Goal: Check status: Check status

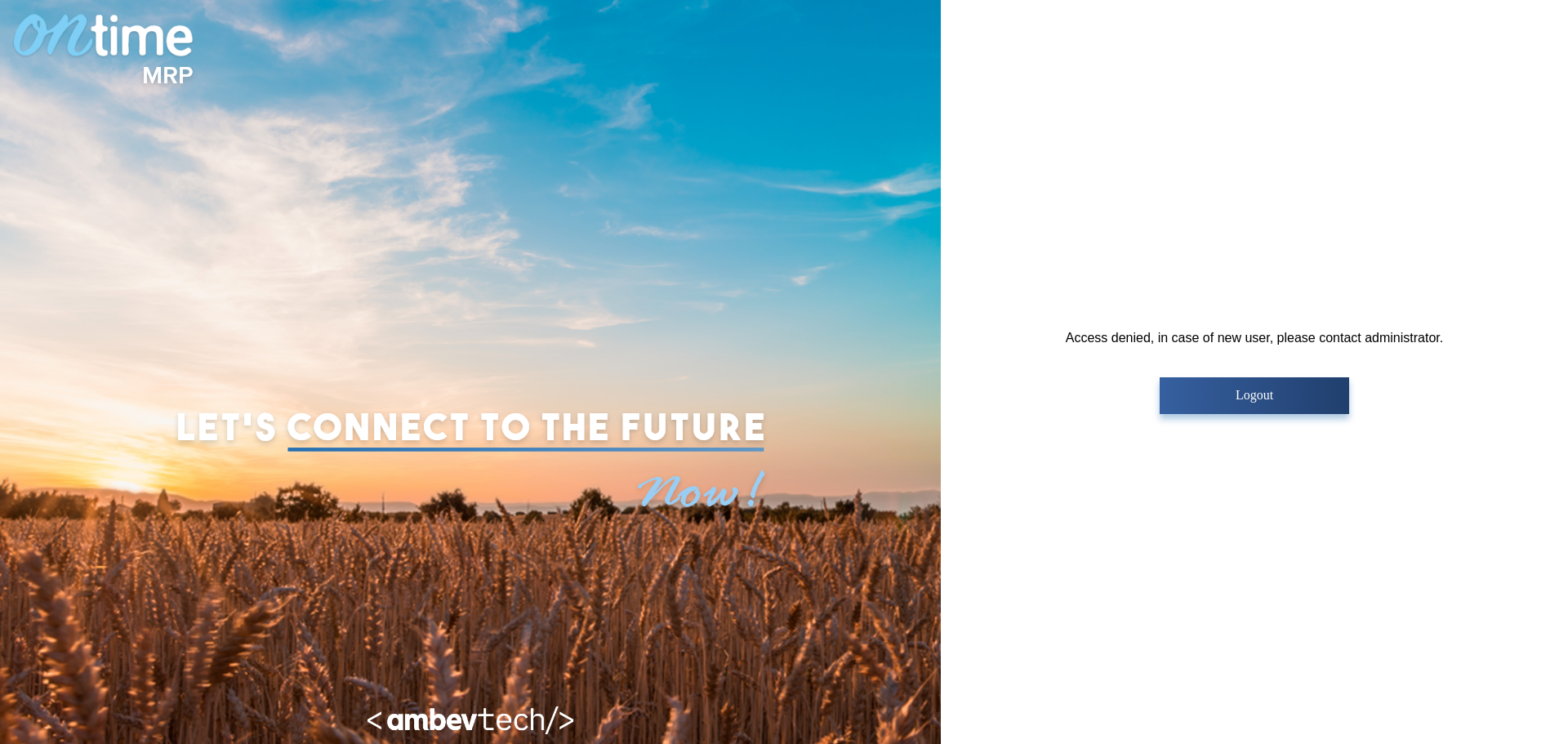
click at [1251, 402] on button "Logout" at bounding box center [1253, 395] width 189 height 37
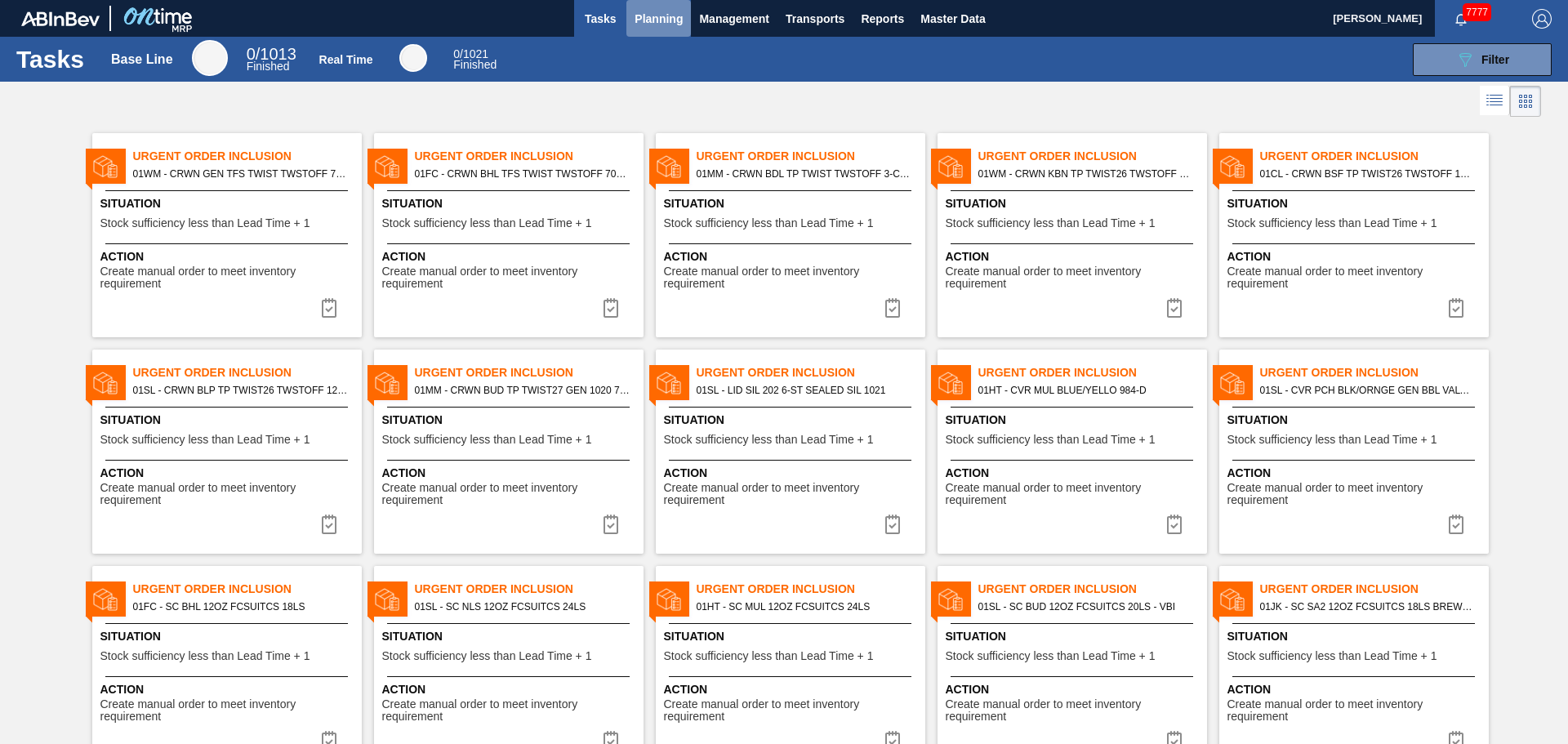
click at [679, 19] on span "Planning" at bounding box center [659, 19] width 48 height 20
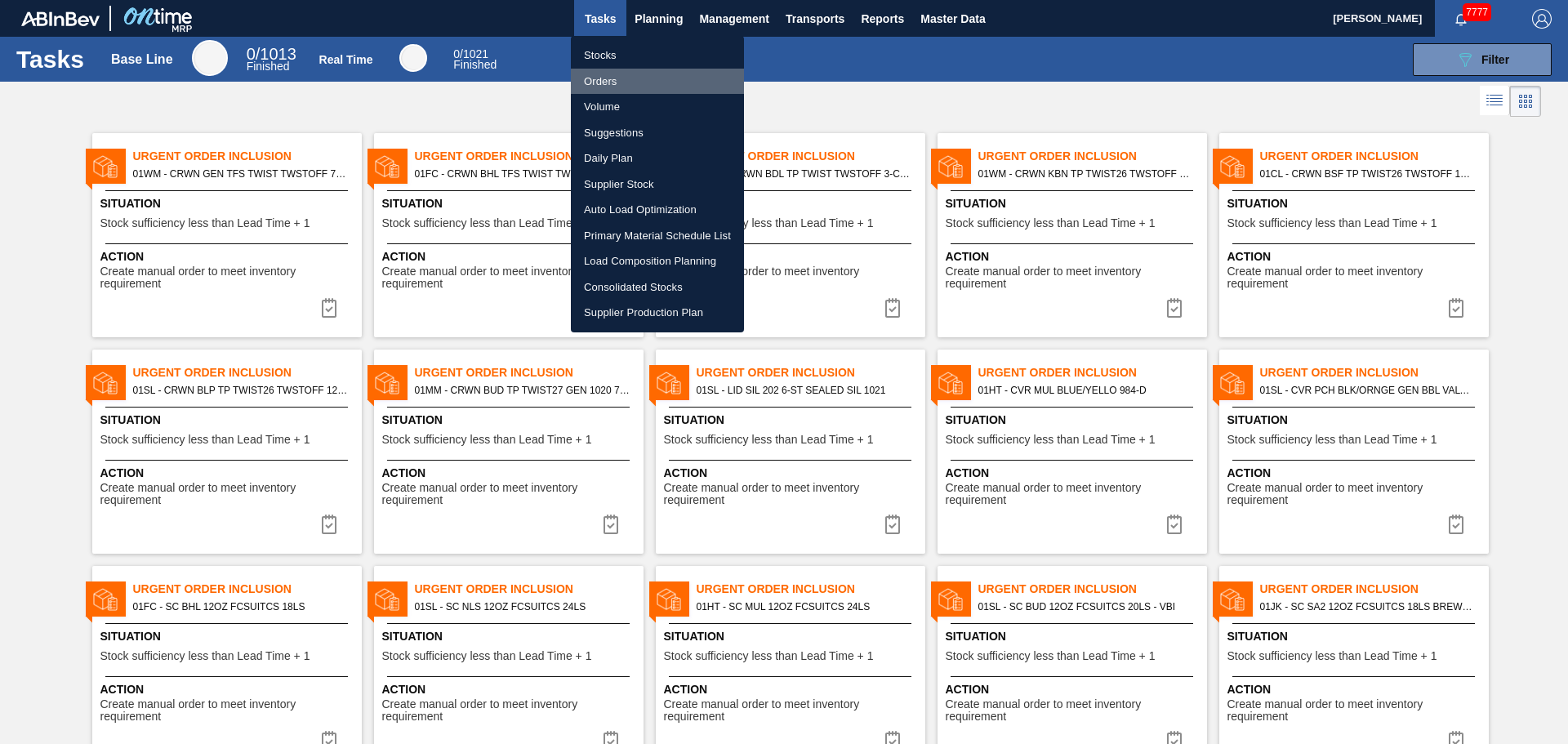
click at [613, 75] on li "Orders" at bounding box center [658, 81] width 173 height 26
checkbox input "true"
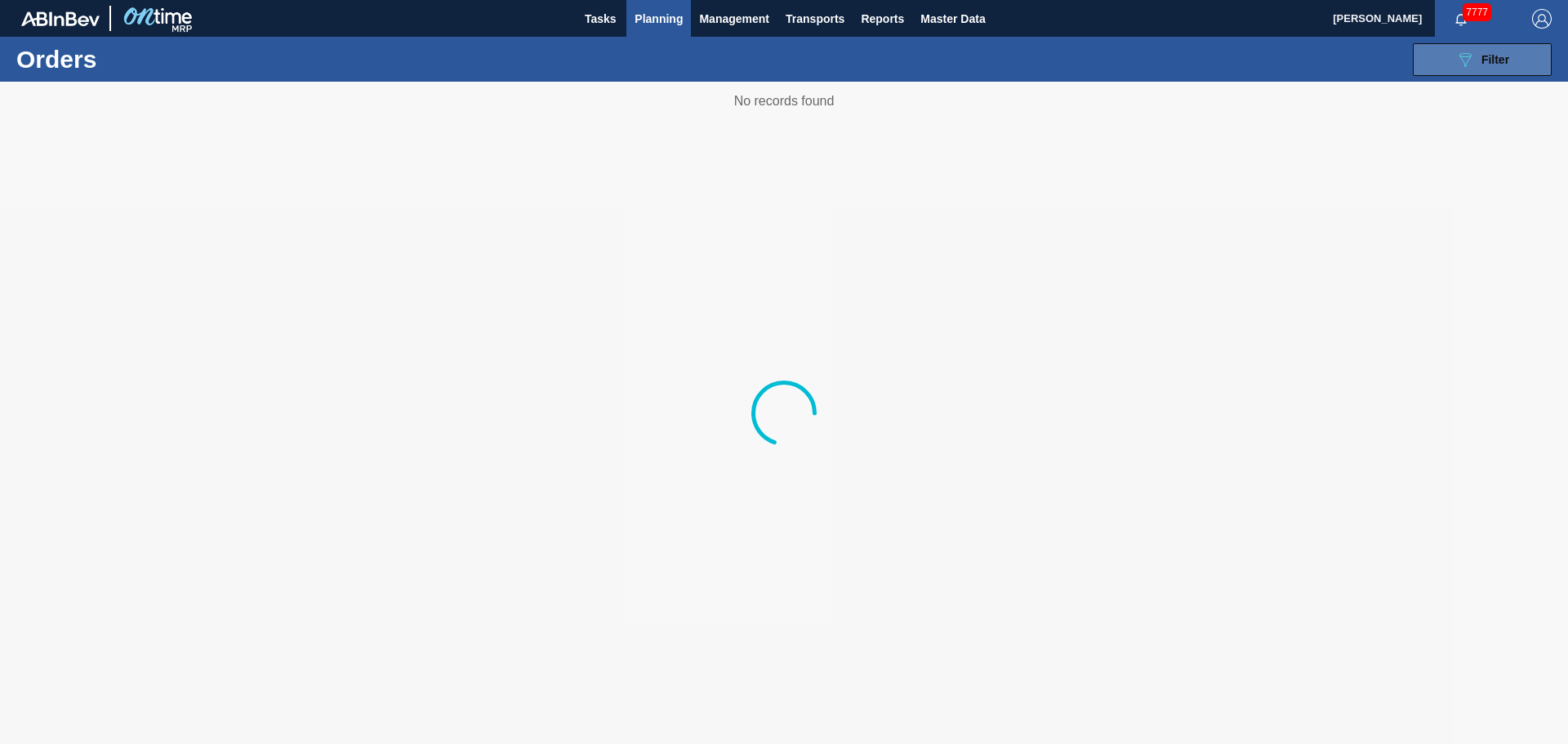
click at [1463, 55] on icon "089F7B8B-B2A5-4AFE-B5C0-19BA573D28AC" at bounding box center [1465, 60] width 20 height 20
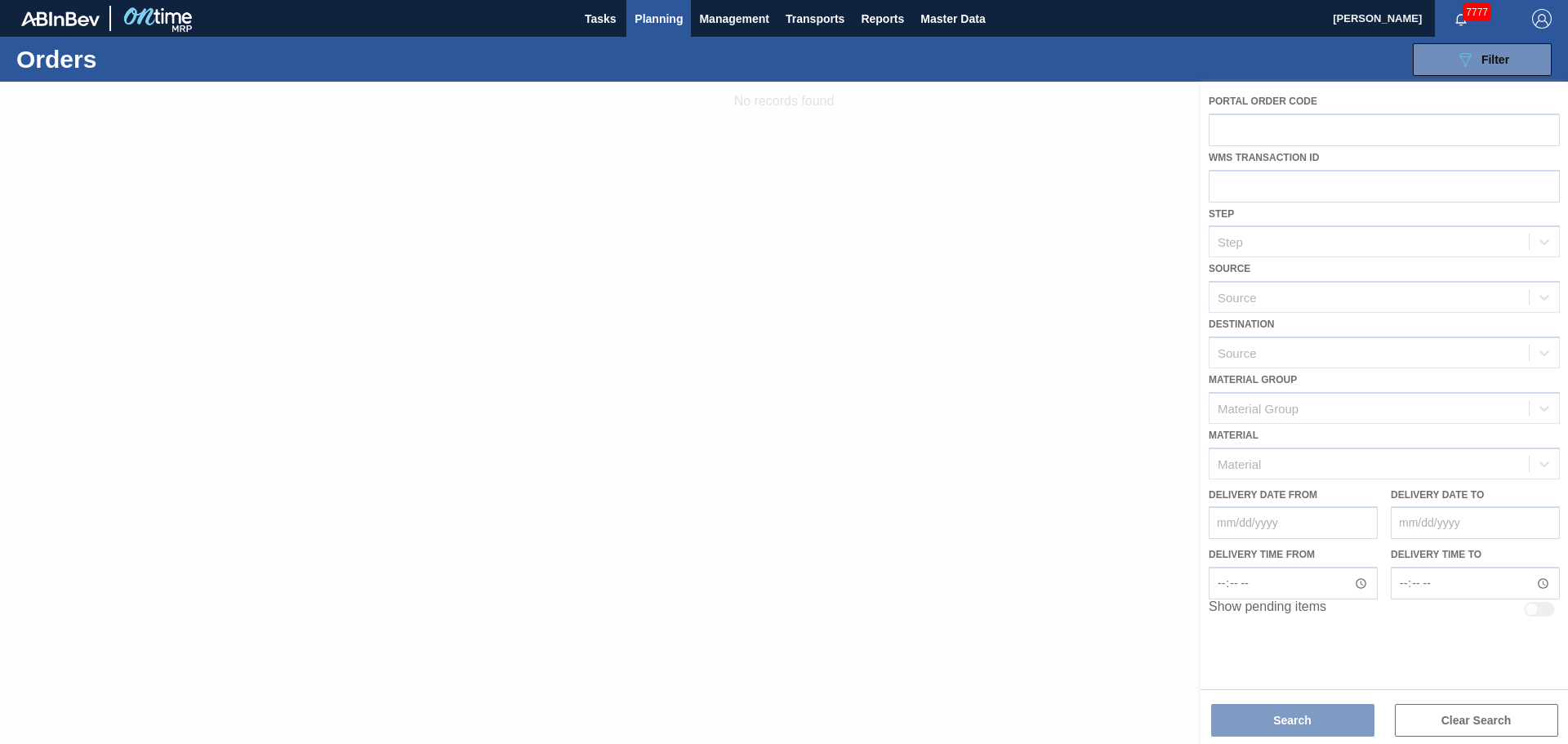
click at [1272, 194] on div at bounding box center [784, 412] width 1568 height 663
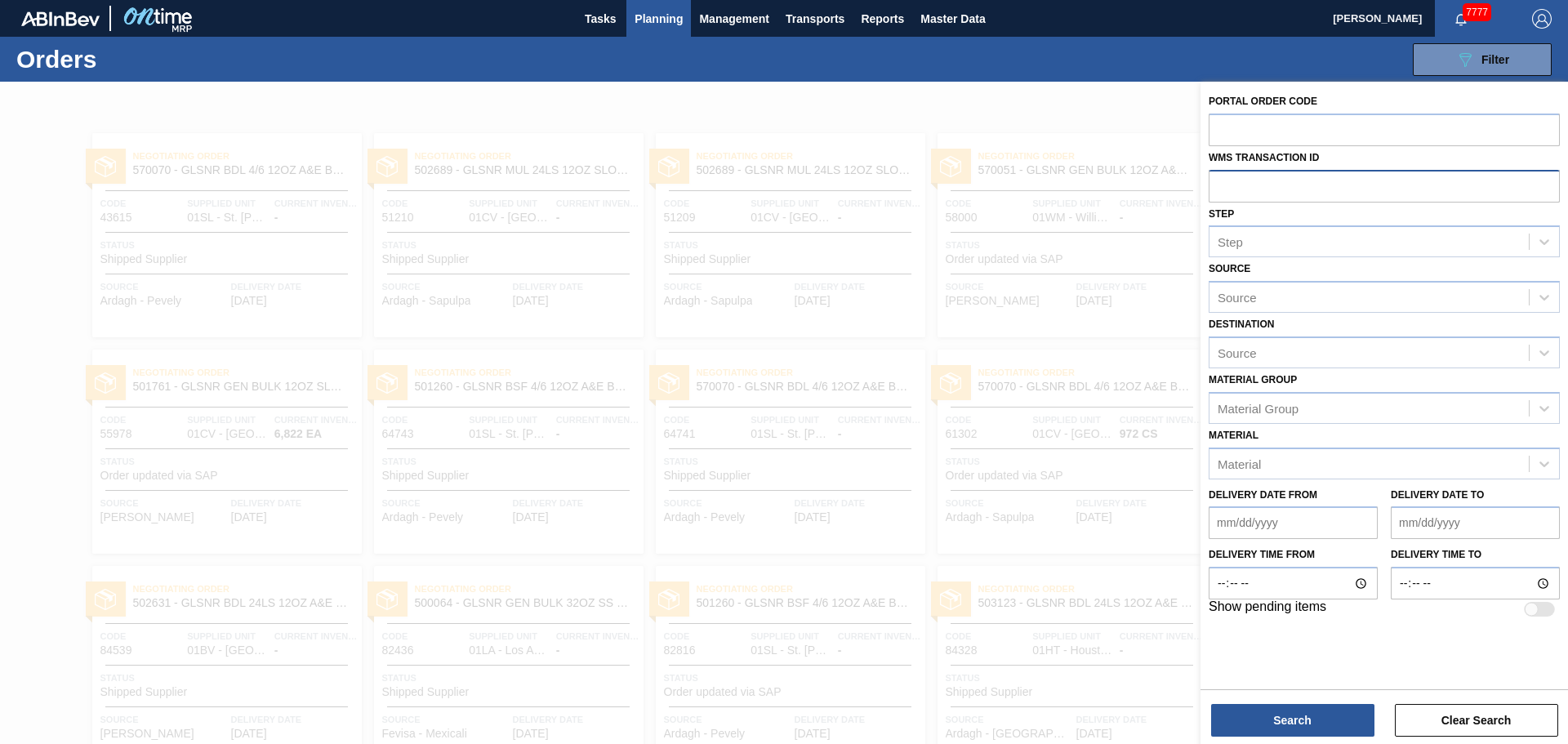
click at [1286, 197] on input "text" at bounding box center [1384, 185] width 351 height 31
type input "713639"
click at [1309, 738] on div "Portal Order Code WMS Transaction ID Step Step Source Source Destination Source…" at bounding box center [1384, 414] width 367 height 666
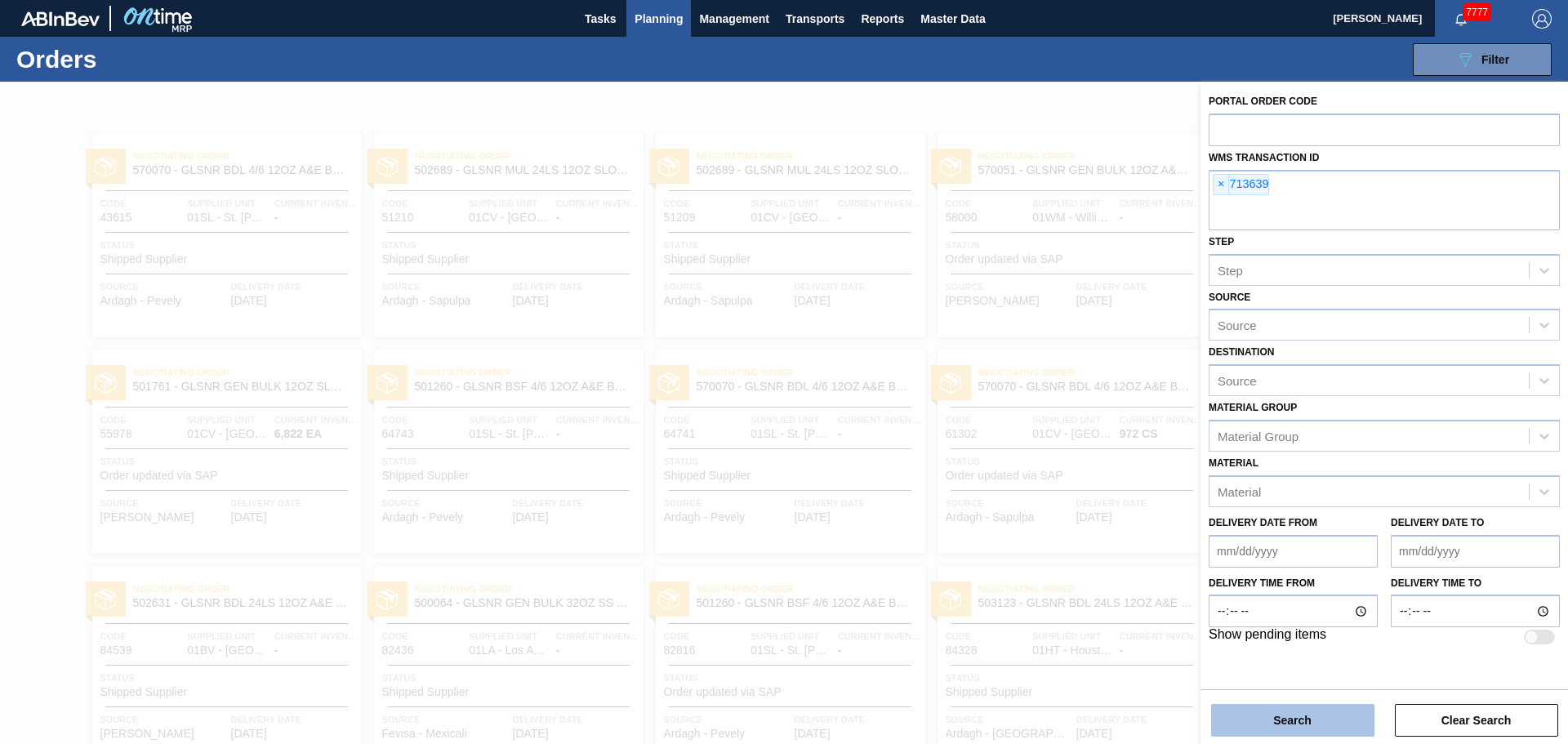
click at [1321, 724] on button "Search" at bounding box center [1293, 721] width 164 height 33
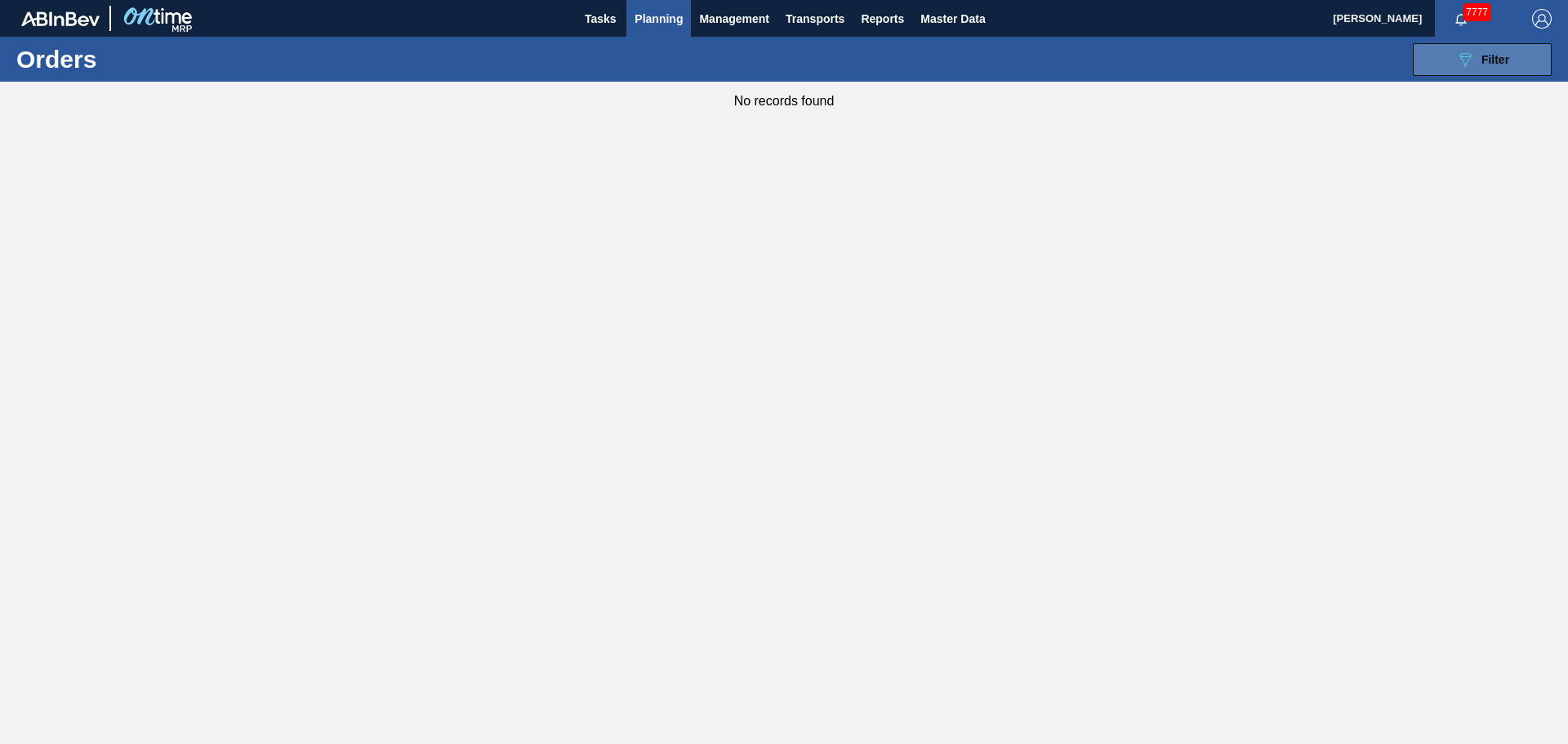
click at [1479, 53] on div "089F7B8B-B2A5-4AFE-B5C0-19BA573D28AC Filter" at bounding box center [1482, 60] width 54 height 20
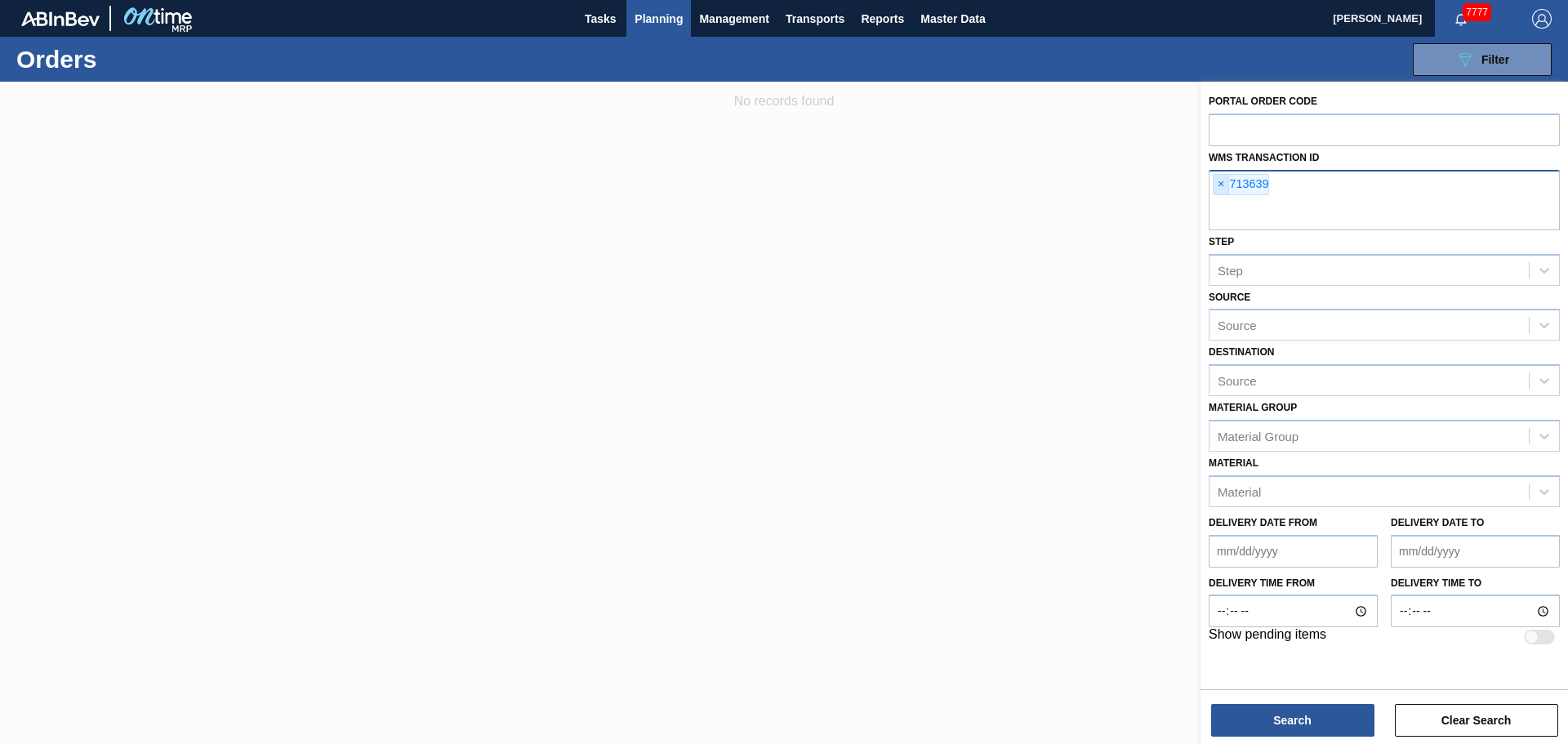
click at [1225, 184] on span "×" at bounding box center [1221, 185] width 15 height 20
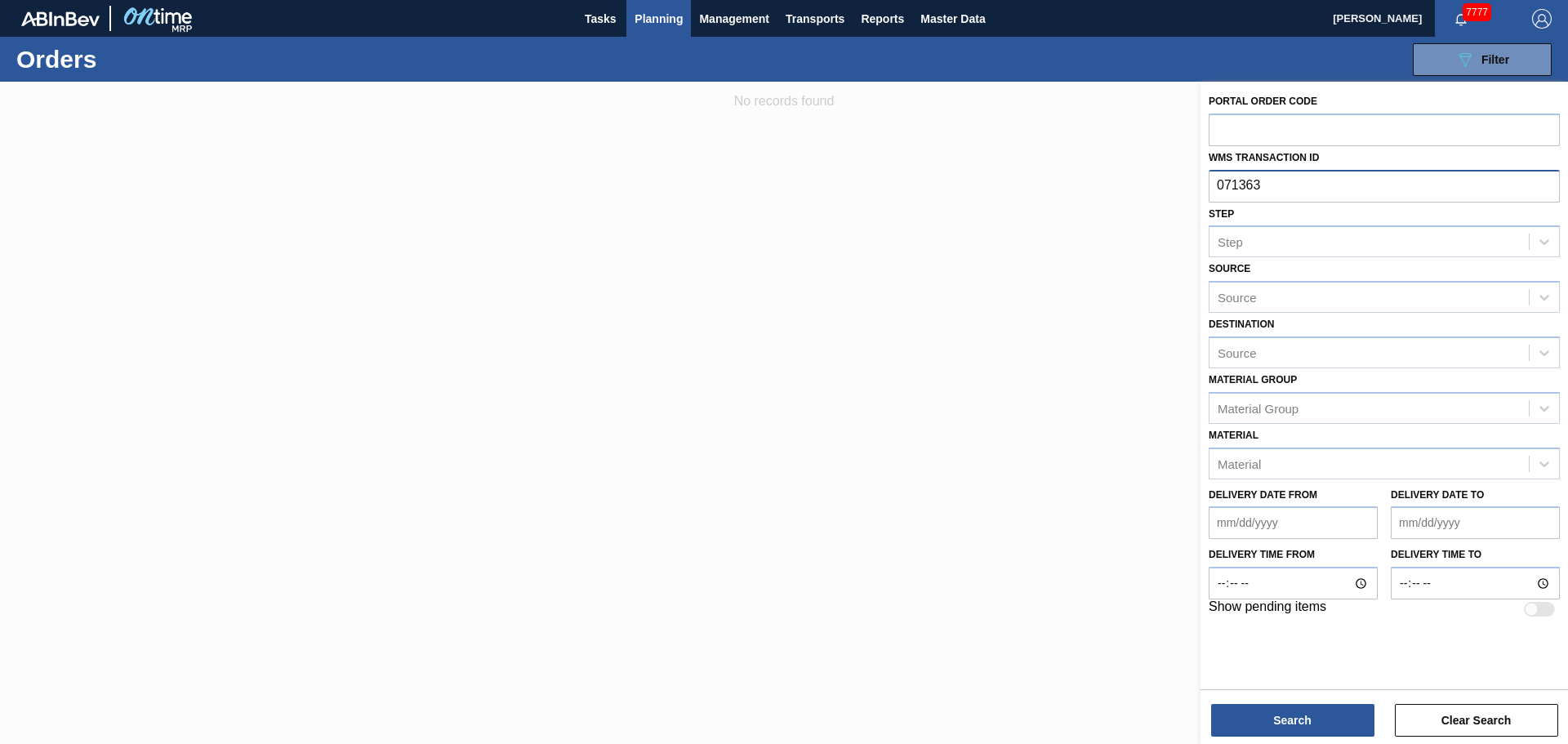
type input "0713639"
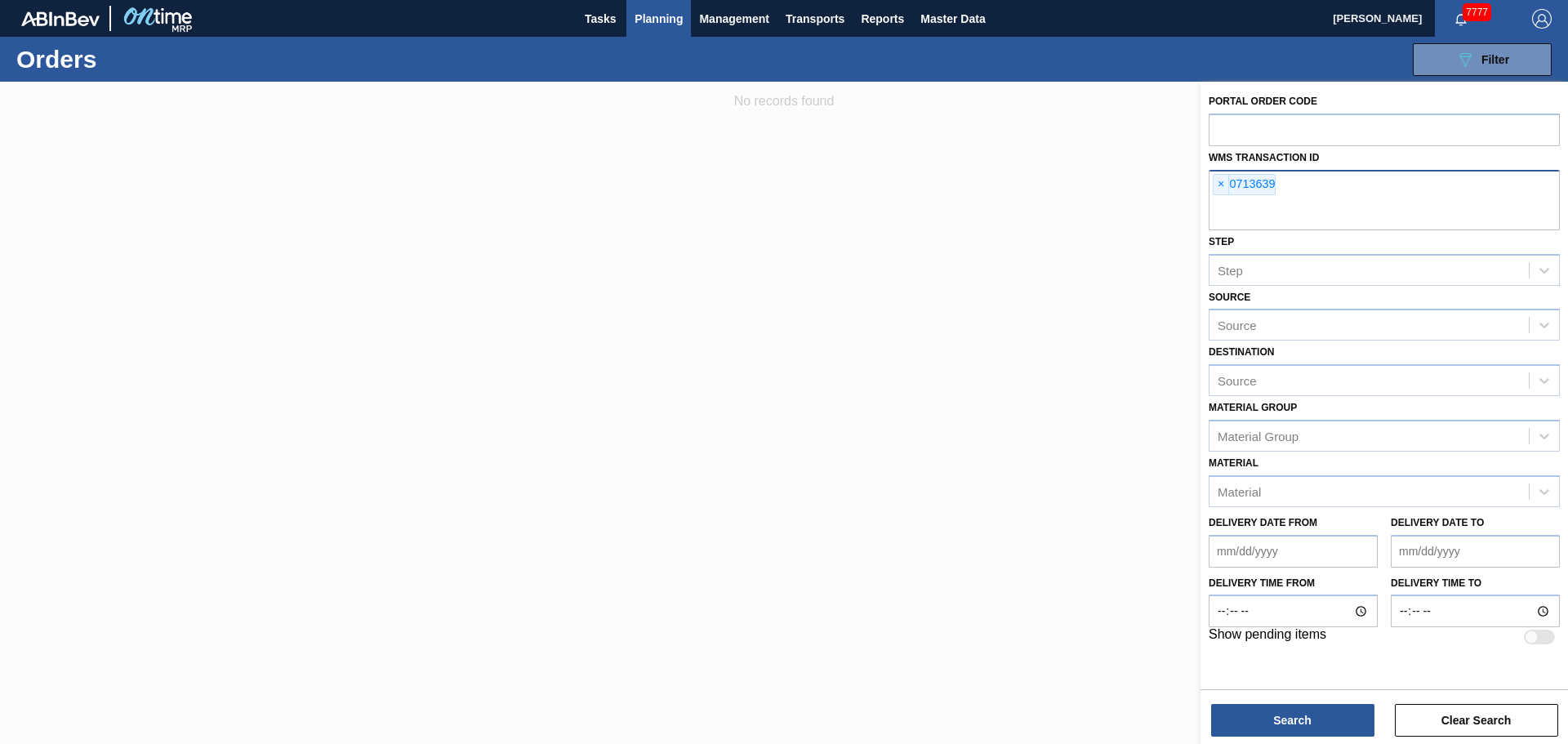
click at [1292, 698] on div "Search Clear Search" at bounding box center [1384, 712] width 367 height 46
click at [1294, 710] on button "Search" at bounding box center [1293, 721] width 164 height 33
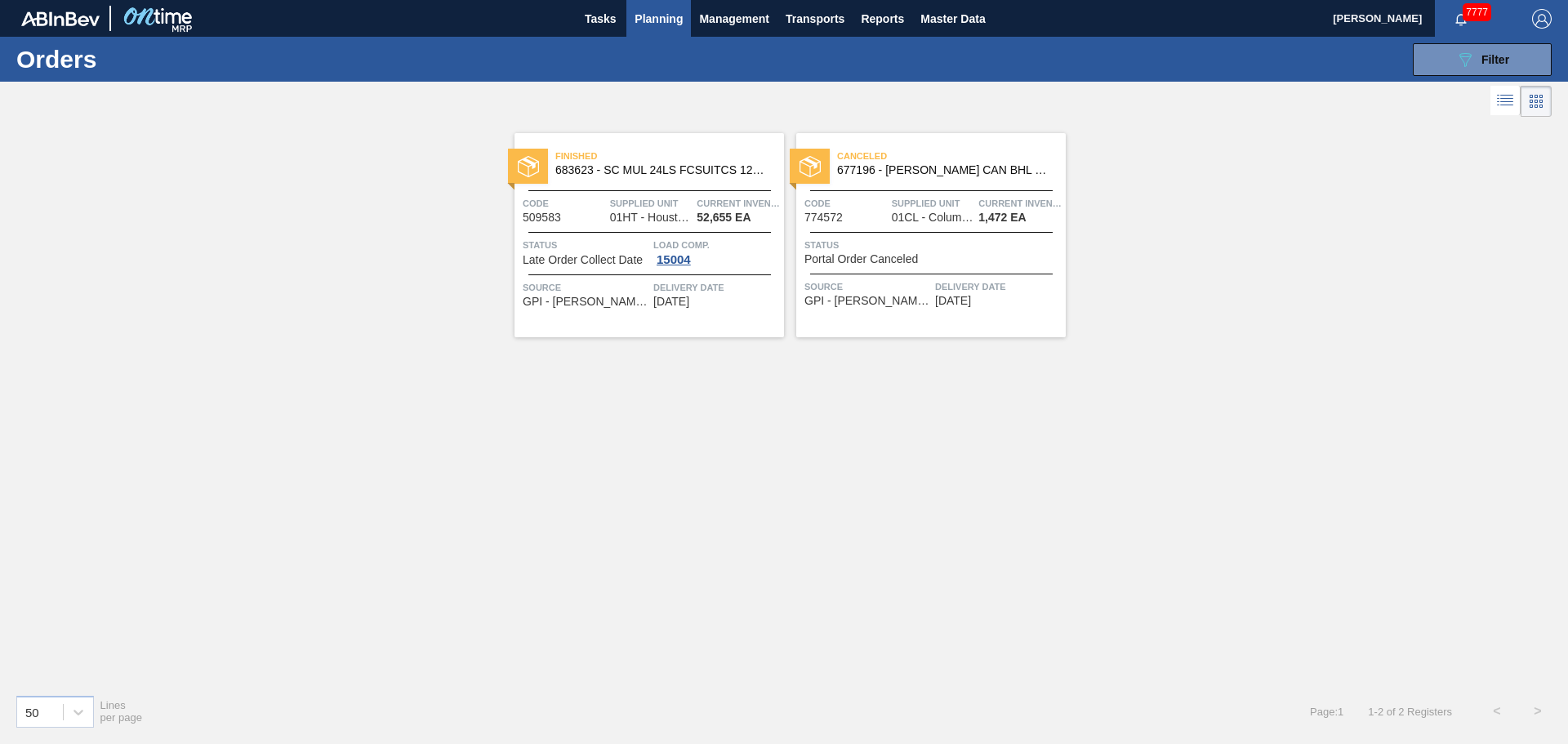
click at [931, 180] on div "Canceled 677196 - [PERSON_NAME] CAN BHL 12OZ OUTDOORS CAN PK 15/12" at bounding box center [932, 164] width 270 height 37
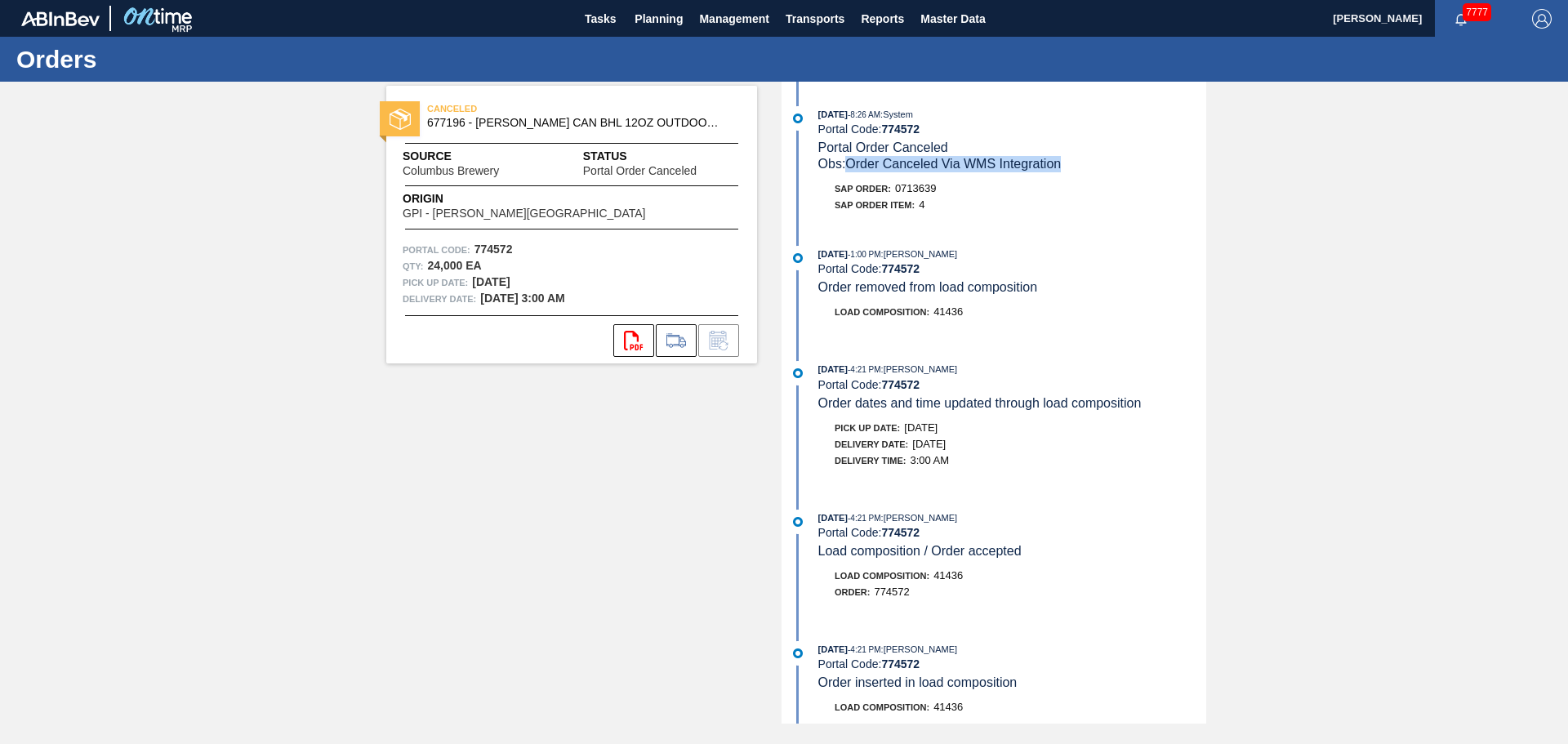
drag, startPoint x: 1065, startPoint y: 161, endPoint x: 803, endPoint y: 151, distance: 262.2
click at [846, 165] on div "Obs: Order Canceled Via WMS Integration" at bounding box center [1012, 165] width 388 height 16
click at [803, 151] on div "[DATE] 8:26 AM : System Portal Code: 774572 Portal Order Canceled Obs: Order Ca…" at bounding box center [996, 140] width 421 height 66
click at [964, 194] on div "SAP Order: 0713639" at bounding box center [1012, 189] width 388 height 16
